Goal: Task Accomplishment & Management: Complete application form

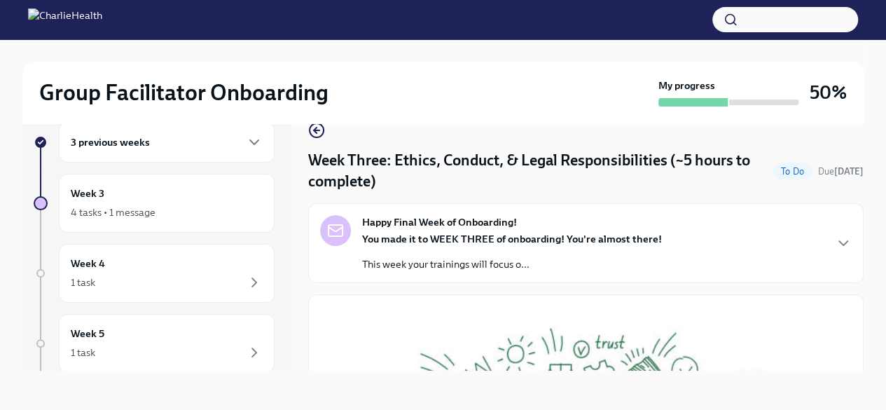
scroll to position [588, 0]
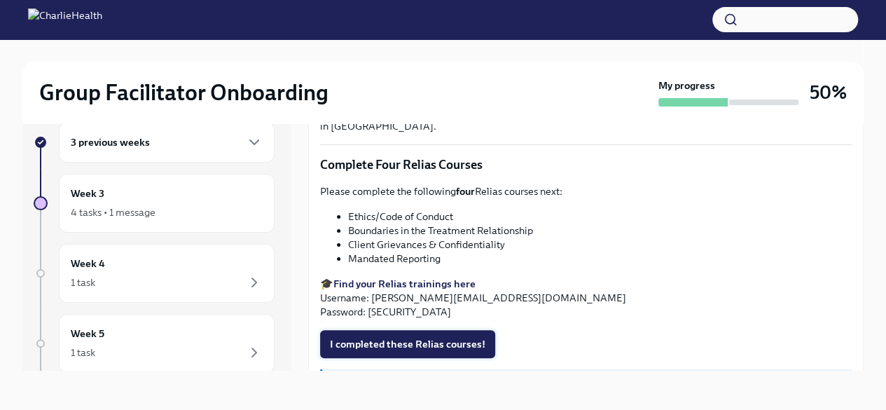
click at [422, 337] on span "I completed these Relias courses!" at bounding box center [407, 344] width 155 height 14
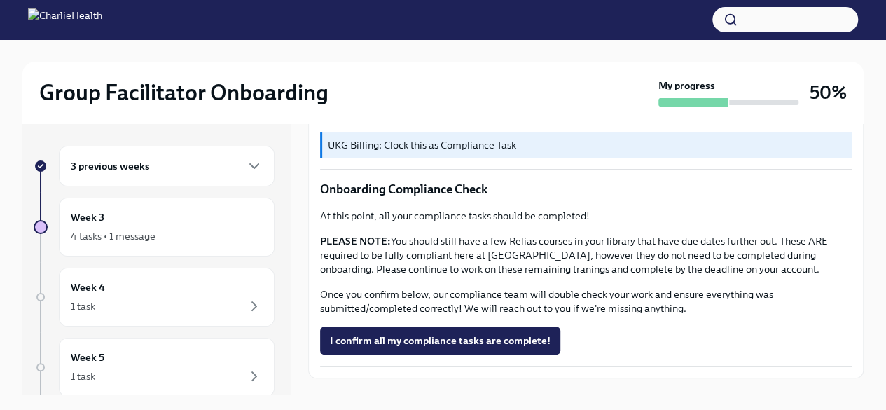
scroll to position [869, 0]
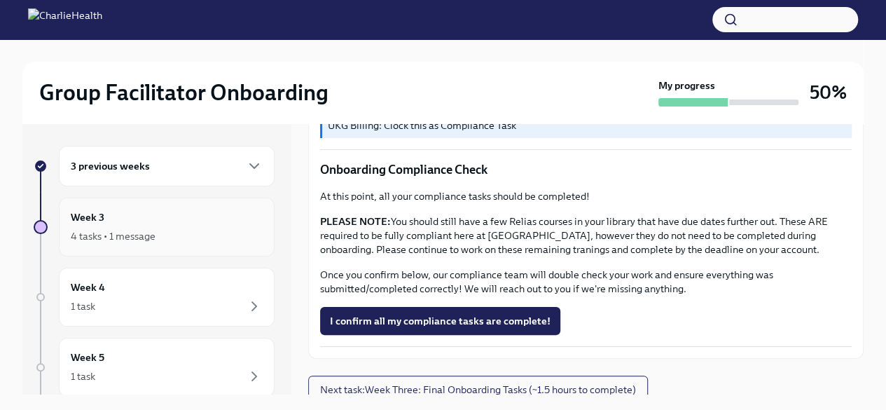
click at [170, 230] on div "4 tasks • 1 message" at bounding box center [167, 236] width 192 height 17
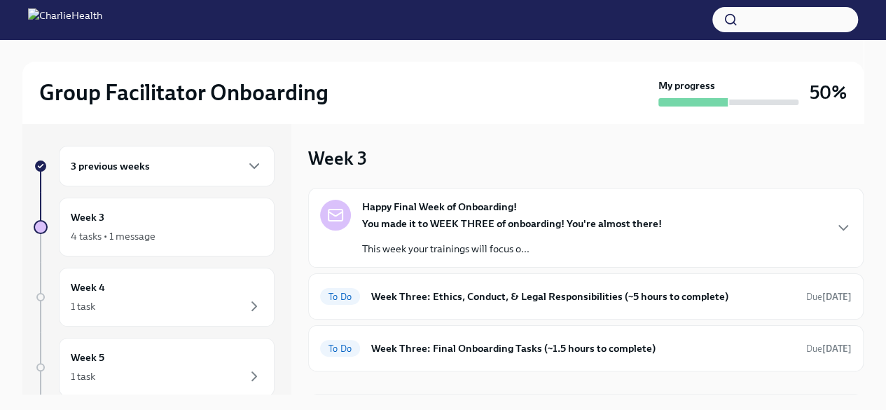
click at [819, 228] on div "Happy Final Week of Onboarding! You made it to WEEK THREE of onboarding! You're…" at bounding box center [586, 228] width 532 height 56
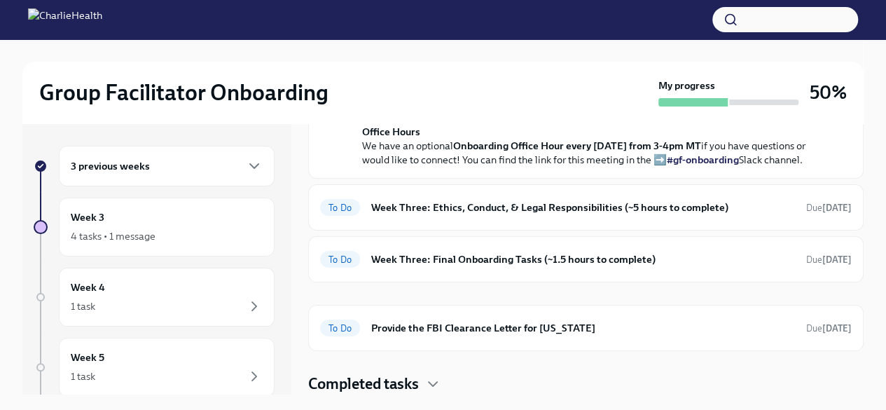
scroll to position [611, 0]
click at [867, 212] on div "Group Facilitator Onboarding My progress 50% 3 previous weeks Week 3 4 tasks • …" at bounding box center [443, 325] width 886 height 572
click at [339, 327] on span "To Do" at bounding box center [340, 328] width 40 height 11
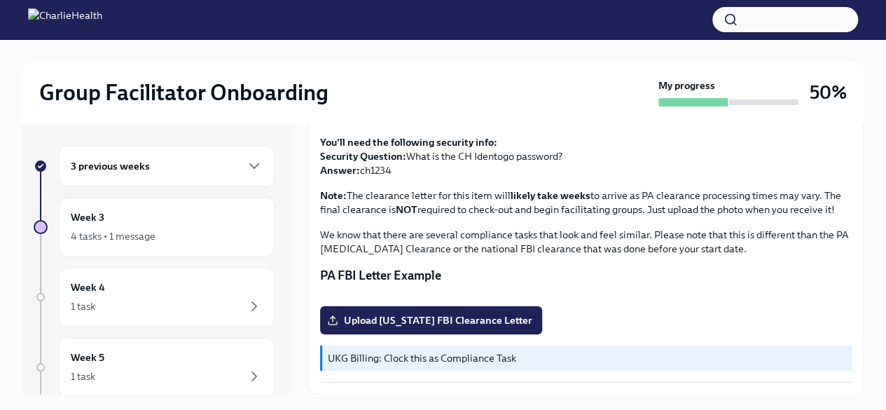
scroll to position [334, 0]
click at [486, 327] on span "Upload [US_STATE] FBI Clearance Letter" at bounding box center [431, 320] width 202 height 14
click at [0, 0] on input "Upload [US_STATE] FBI Clearance Letter" at bounding box center [0, 0] width 0 height 0
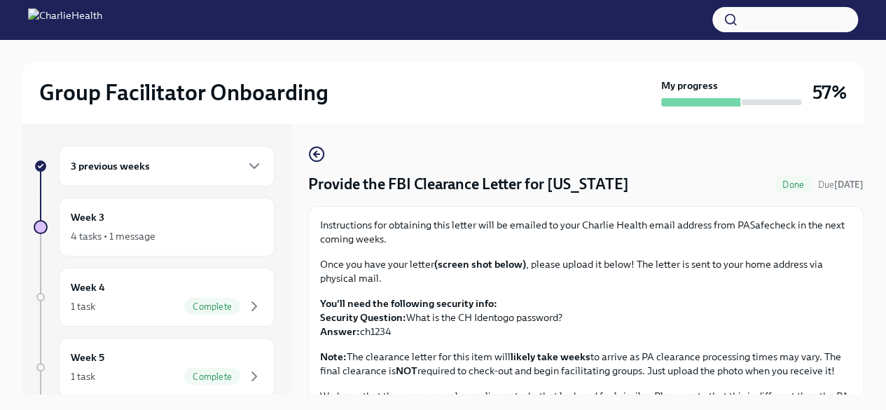
scroll to position [0, 0]
click at [149, 239] on div "4 tasks • 1 message" at bounding box center [113, 236] width 85 height 14
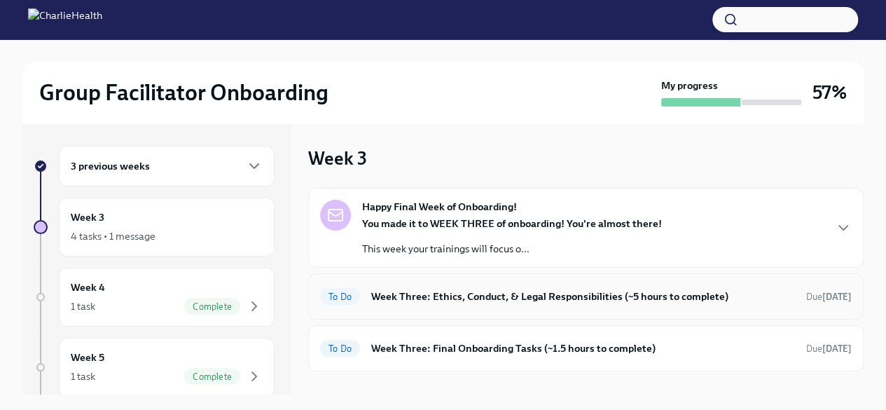
click at [337, 294] on span "To Do" at bounding box center [340, 296] width 40 height 11
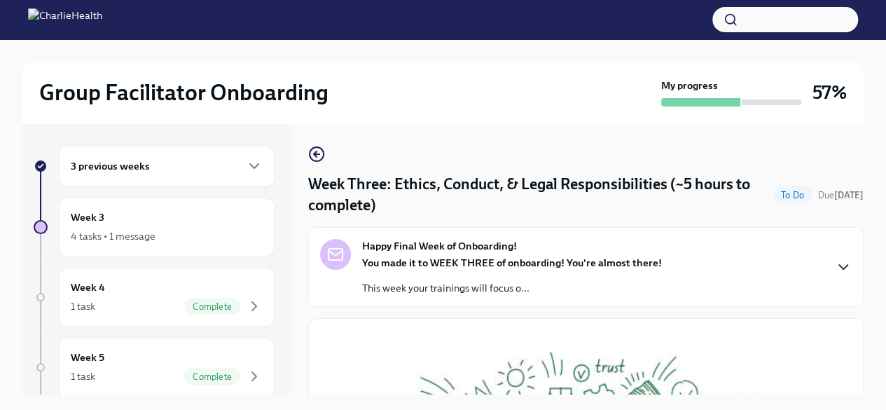
click at [835, 264] on icon "button" at bounding box center [843, 266] width 17 height 17
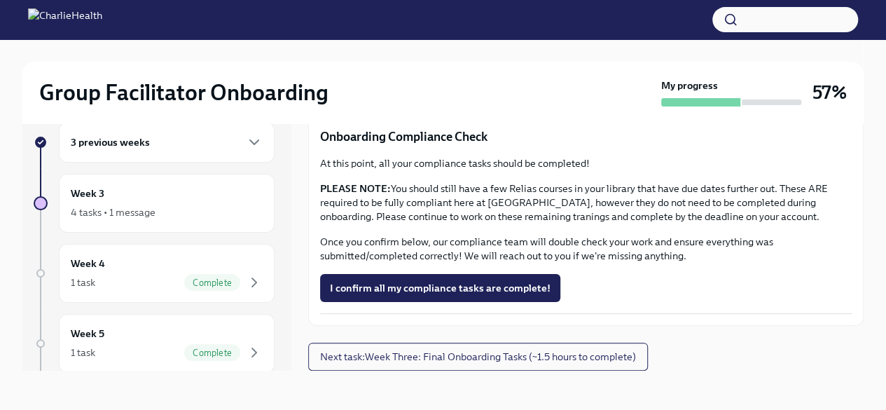
scroll to position [1391, 0]
click at [164, 191] on div "Week 3 4 tasks • 1 message" at bounding box center [167, 203] width 192 height 35
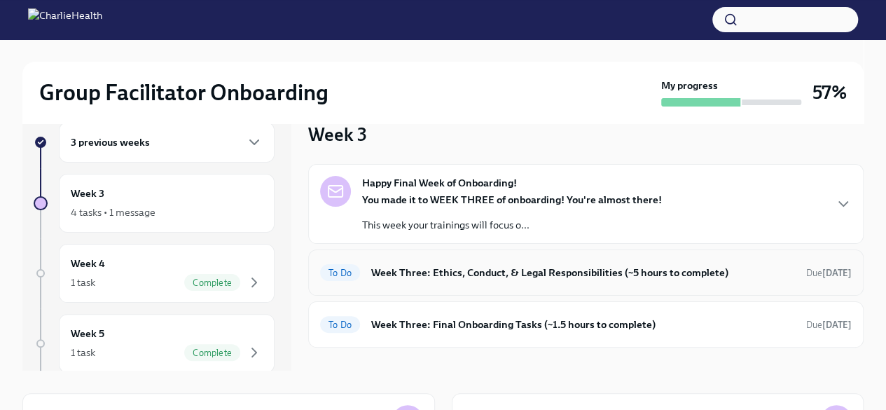
click at [340, 275] on span "To Do" at bounding box center [340, 273] width 40 height 11
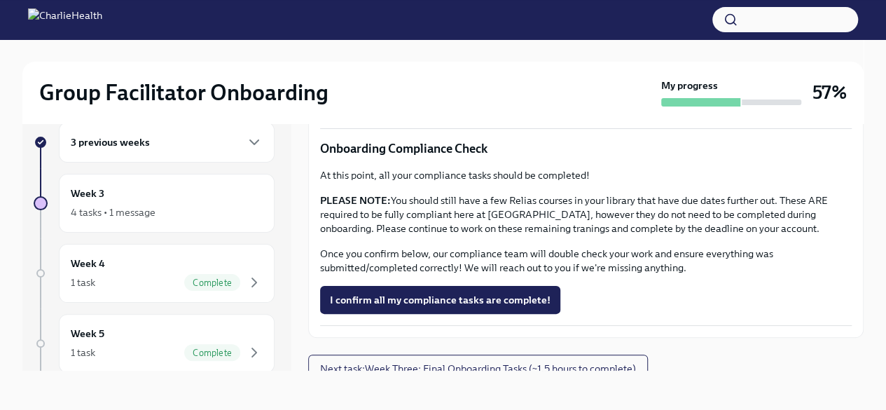
scroll to position [869, 0]
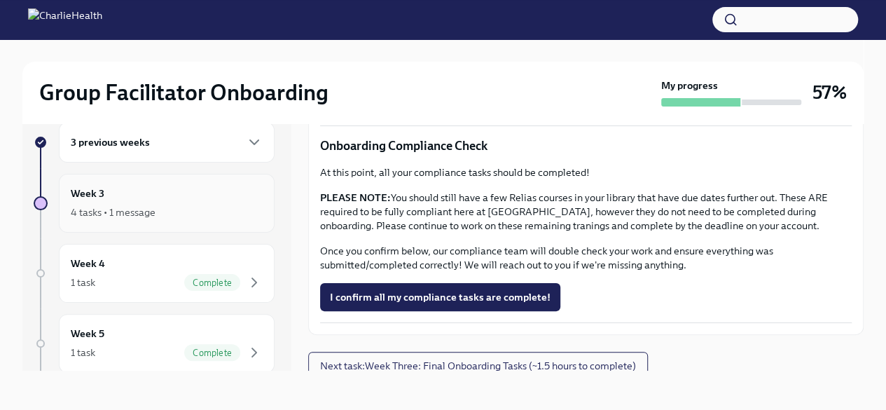
click at [125, 197] on div "Week 3 4 tasks • 1 message" at bounding box center [167, 203] width 192 height 35
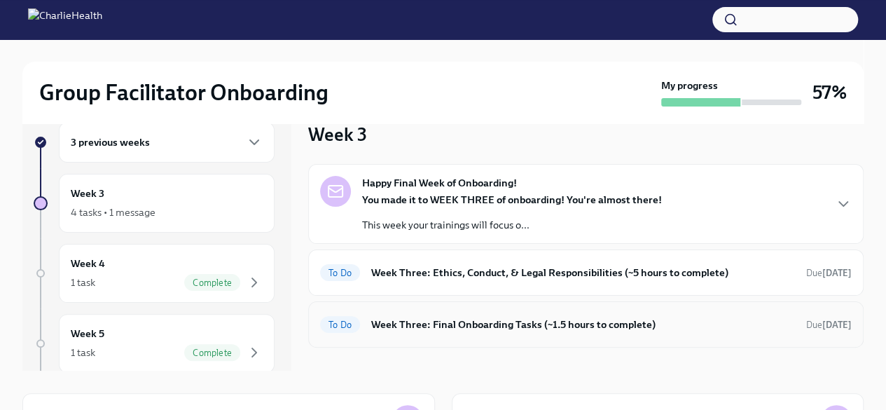
click at [336, 320] on span "To Do" at bounding box center [340, 324] width 40 height 11
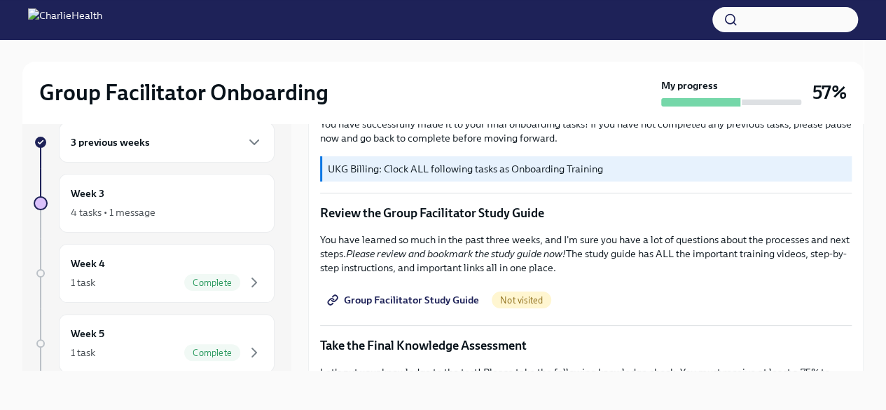
scroll to position [560, 0]
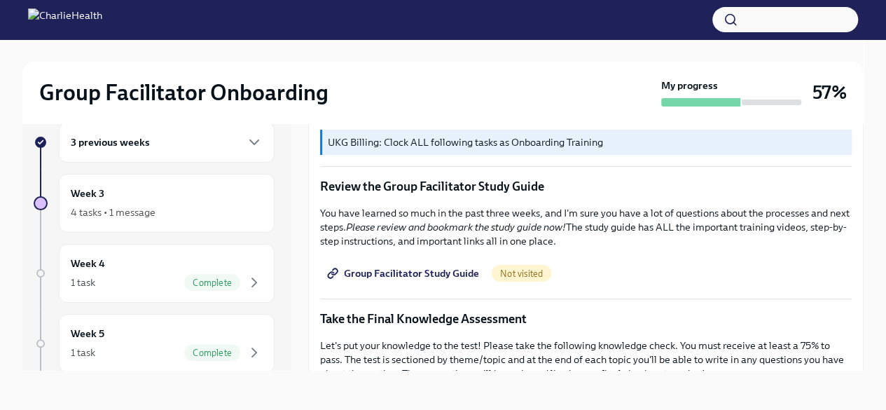
click at [454, 266] on span "Group Facilitator Study Guide" at bounding box center [404, 273] width 149 height 14
